Goal: Information Seeking & Learning: Find specific fact

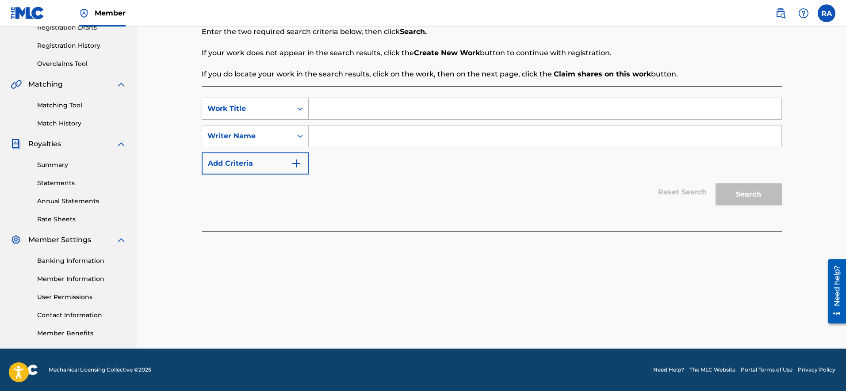
click at [287, 111] on div "Work Title" at bounding box center [247, 108] width 90 height 17
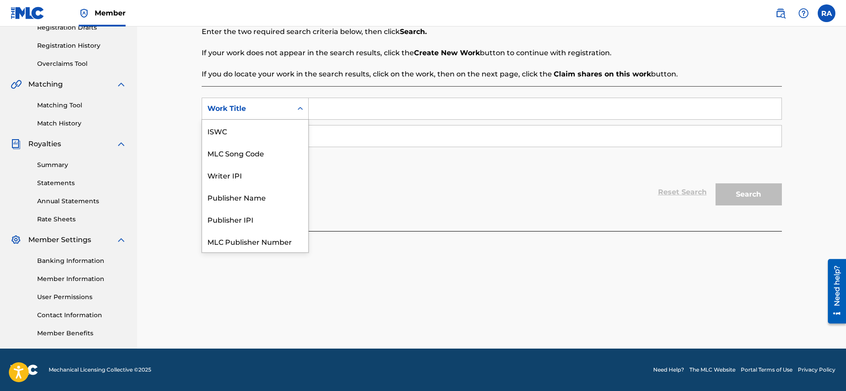
scroll to position [22, 0]
click at [233, 151] on div "Writer IPI" at bounding box center [255, 153] width 106 height 22
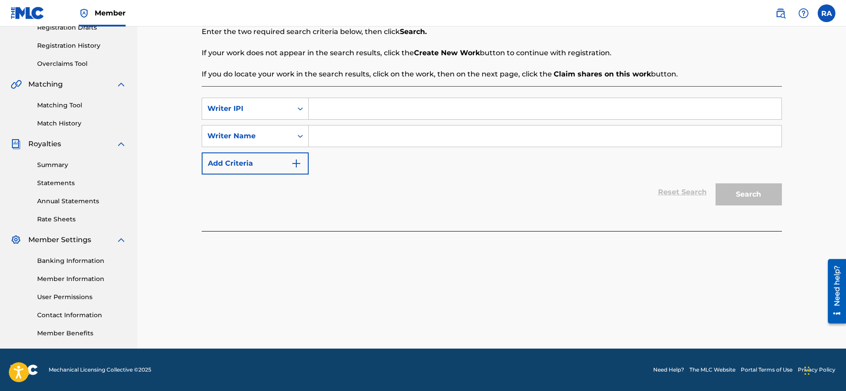
click at [322, 109] on input "Search Form" at bounding box center [545, 108] width 473 height 21
paste input "250748200"
type input "250748200"
click at [322, 135] on input "Search Form" at bounding box center [545, 136] width 473 height 21
type input "[PERSON_NAME]"
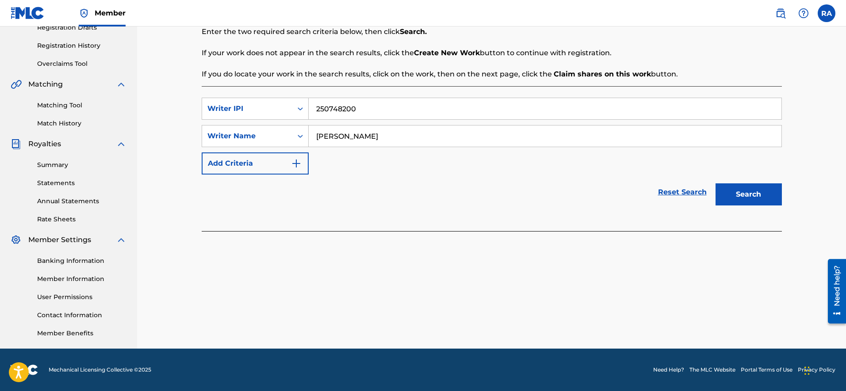
click at [736, 195] on button "Search" at bounding box center [749, 195] width 66 height 22
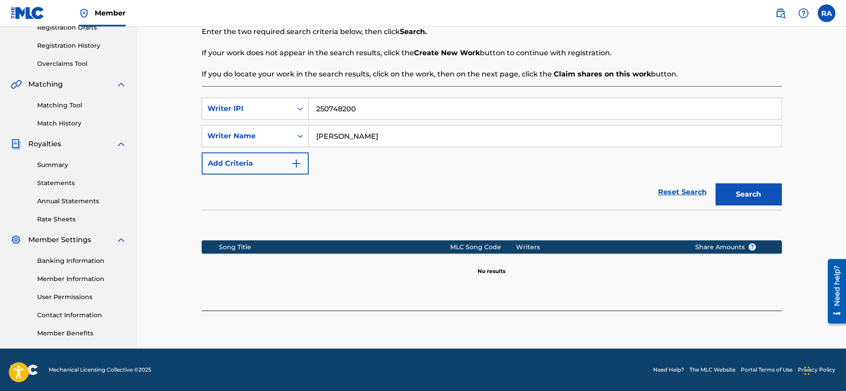
click at [329, 136] on input "[PERSON_NAME]" at bounding box center [545, 136] width 473 height 21
click at [302, 161] on button "Add Criteria" at bounding box center [255, 164] width 107 height 22
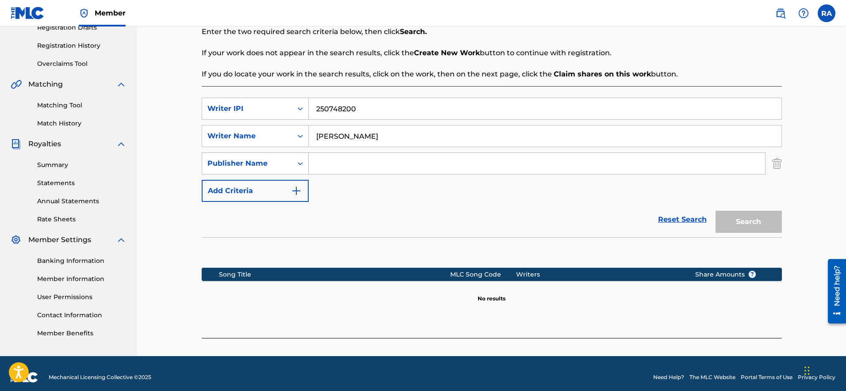
click at [300, 162] on icon "Search Form" at bounding box center [300, 163] width 9 height 9
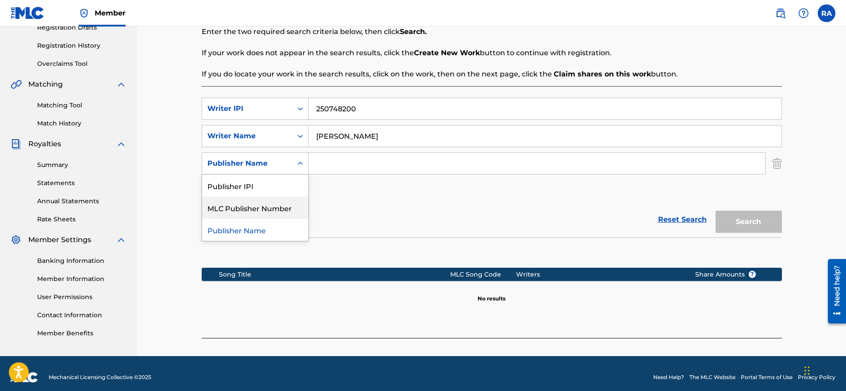
click at [386, 203] on div "Reset Search Search" at bounding box center [492, 219] width 580 height 35
